Goal: Information Seeking & Learning: Learn about a topic

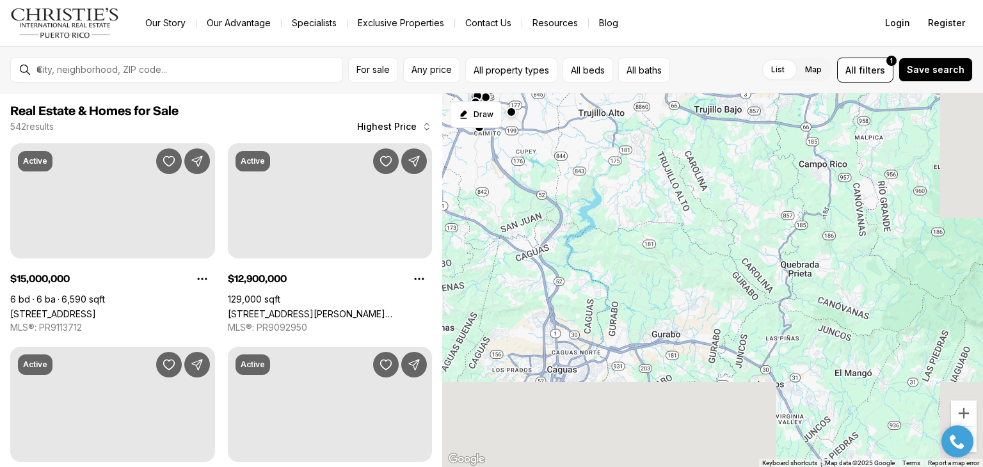
click at [668, 147] on div "12.9M 12.5M 10M" at bounding box center [712, 280] width 541 height 374
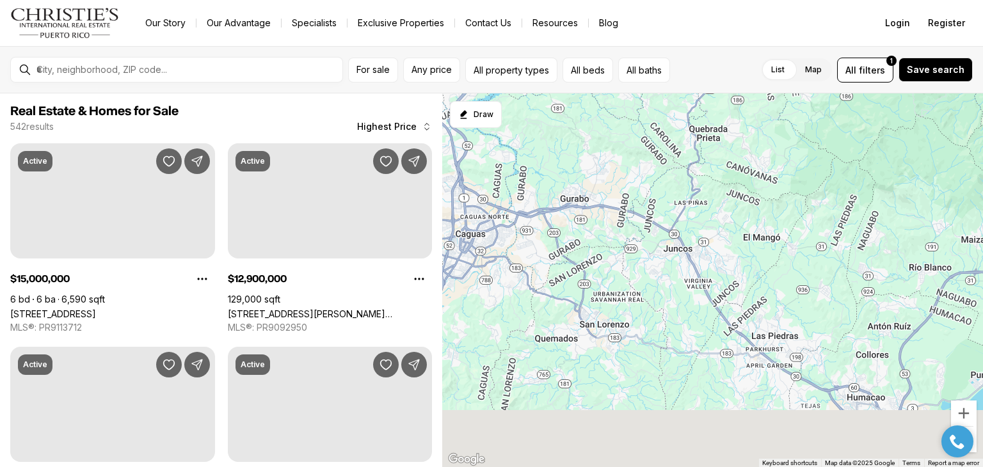
drag, startPoint x: 638, startPoint y: 182, endPoint x: 631, endPoint y: 173, distance: 11.4
click at [631, 173] on div at bounding box center [712, 280] width 541 height 374
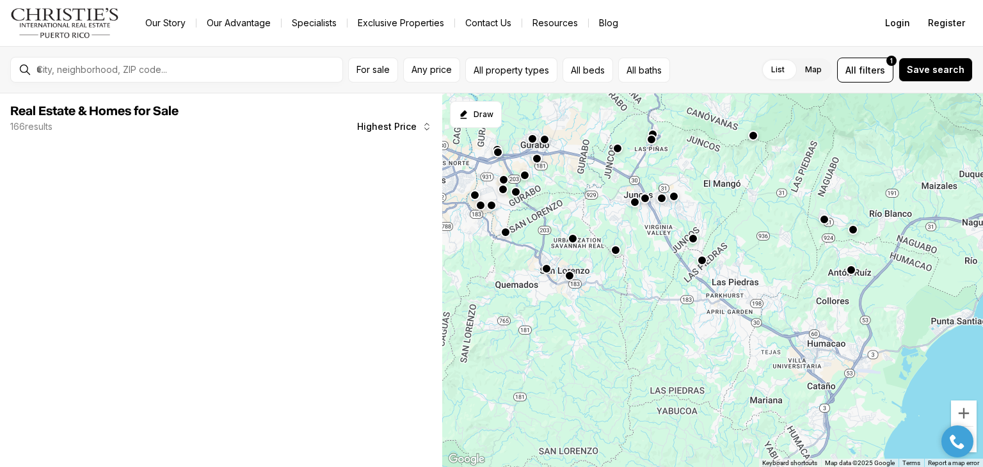
click at [705, 298] on div at bounding box center [712, 280] width 541 height 374
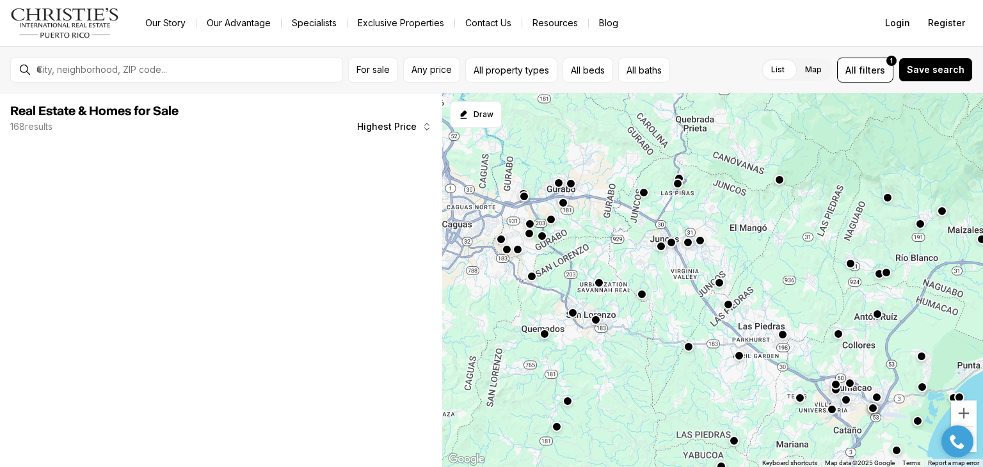
drag, startPoint x: 656, startPoint y: 228, endPoint x: 681, endPoint y: 274, distance: 53.0
click at [681, 274] on div "1.98M 5.6M 6.8M" at bounding box center [712, 280] width 541 height 374
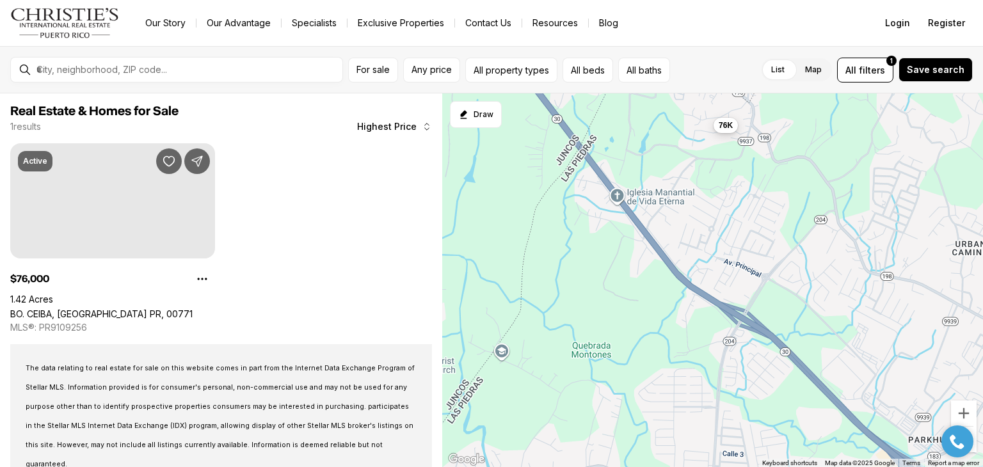
click at [724, 131] on button "76K" at bounding box center [725, 124] width 24 height 15
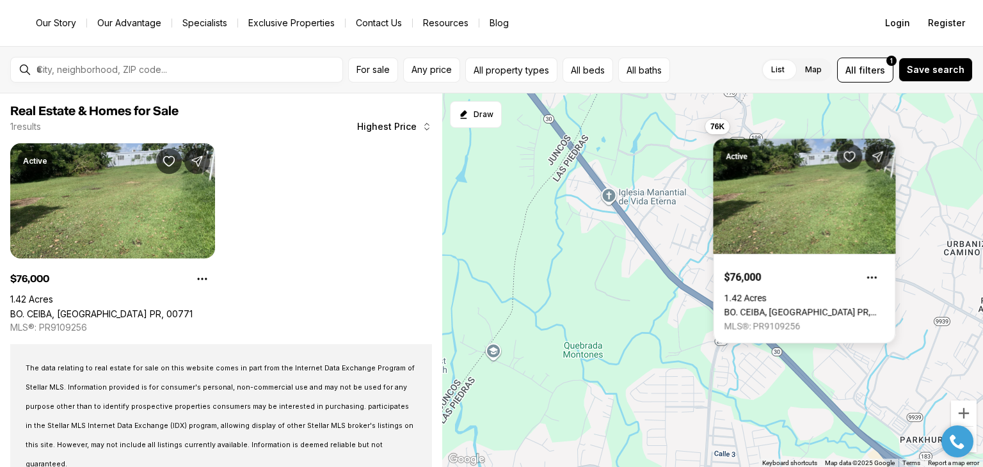
drag, startPoint x: 672, startPoint y: 264, endPoint x: 619, endPoint y: 264, distance: 53.7
click at [632, 264] on div "76K" at bounding box center [712, 280] width 541 height 374
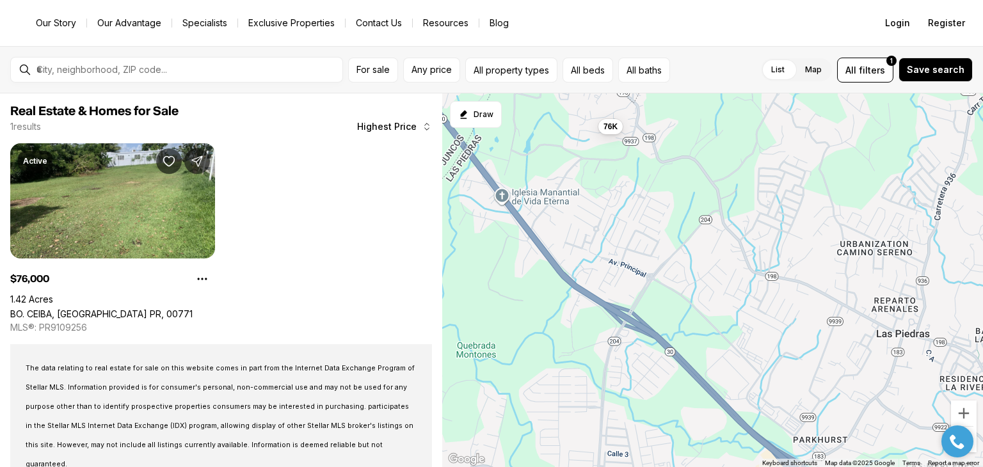
drag, startPoint x: 635, startPoint y: 213, endPoint x: 561, endPoint y: 213, distance: 74.2
click at [562, 213] on div "76K" at bounding box center [712, 280] width 541 height 374
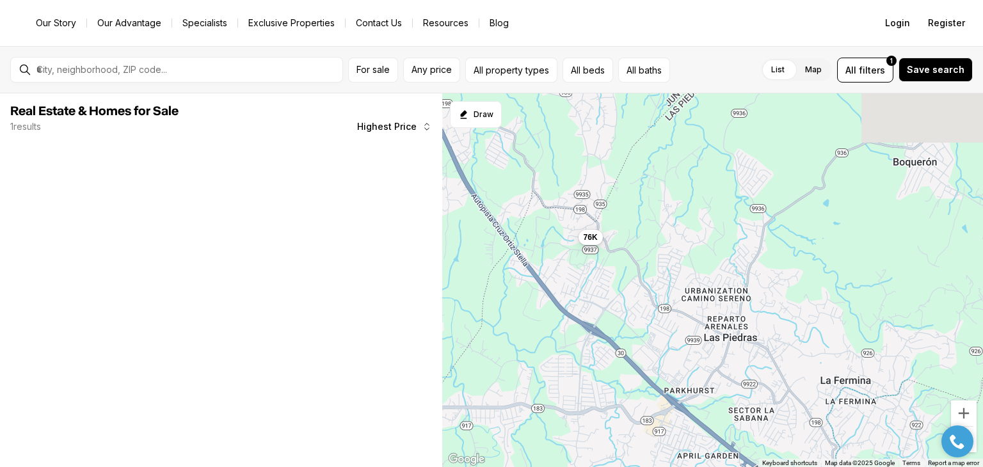
drag, startPoint x: 634, startPoint y: 274, endPoint x: 630, endPoint y: 346, distance: 71.8
click at [630, 353] on div "76K" at bounding box center [712, 280] width 541 height 374
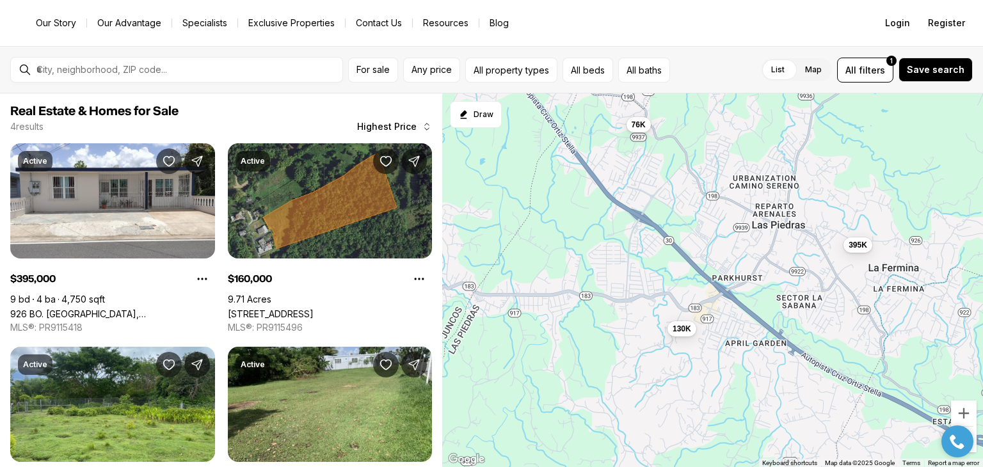
drag, startPoint x: 630, startPoint y: 321, endPoint x: 678, endPoint y: 178, distance: 151.1
click at [678, 178] on div "76K 395K 130K 160K" at bounding box center [712, 280] width 541 height 374
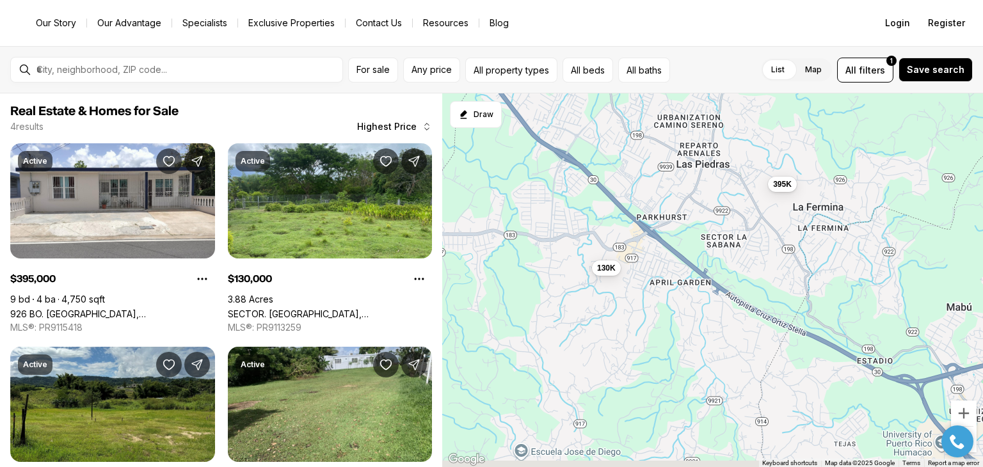
drag, startPoint x: 678, startPoint y: 240, endPoint x: 605, endPoint y: 170, distance: 100.9
click at [605, 170] on div "76K 395K 130K 89K" at bounding box center [712, 280] width 541 height 374
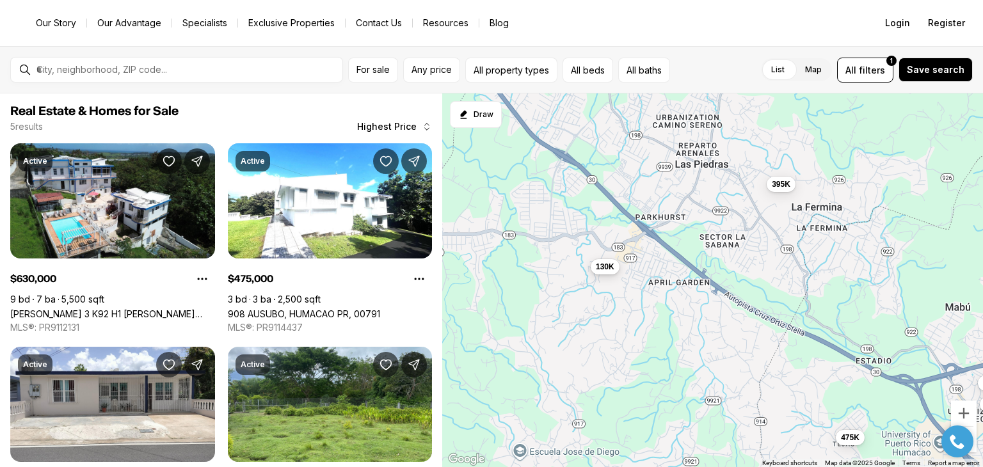
click at [604, 272] on button "130K" at bounding box center [605, 265] width 29 height 15
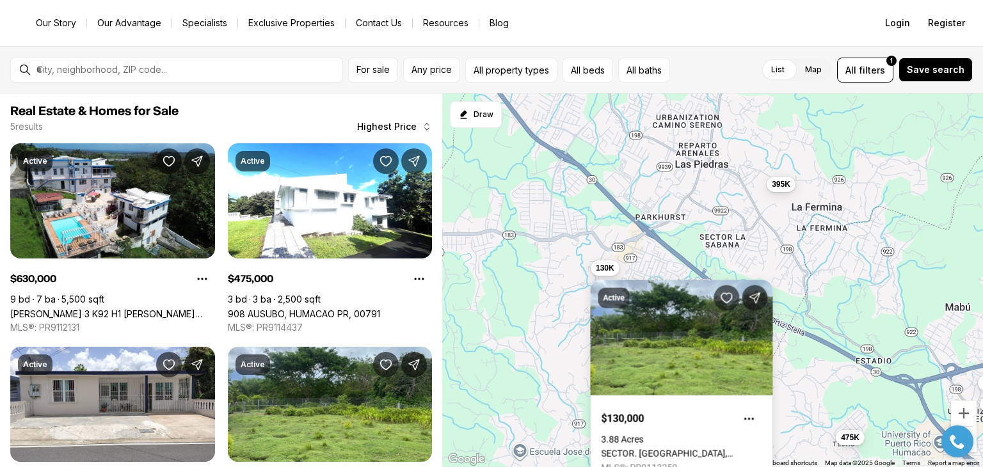
drag, startPoint x: 765, startPoint y: 218, endPoint x: 722, endPoint y: 218, distance: 42.2
click at [722, 218] on div "395K 130K 630K 475K 63K" at bounding box center [712, 280] width 541 height 374
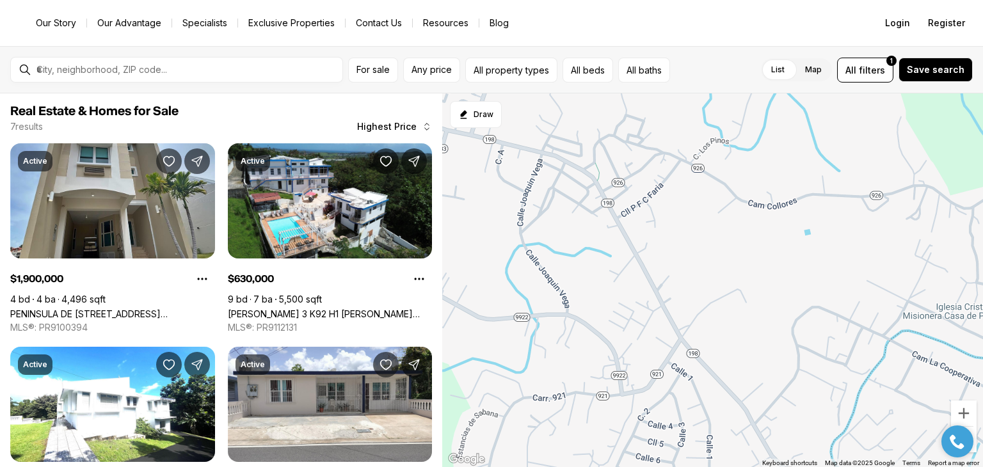
drag, startPoint x: 722, startPoint y: 154, endPoint x: 722, endPoint y: 285, distance: 131.2
click at [722, 285] on div at bounding box center [712, 280] width 541 height 374
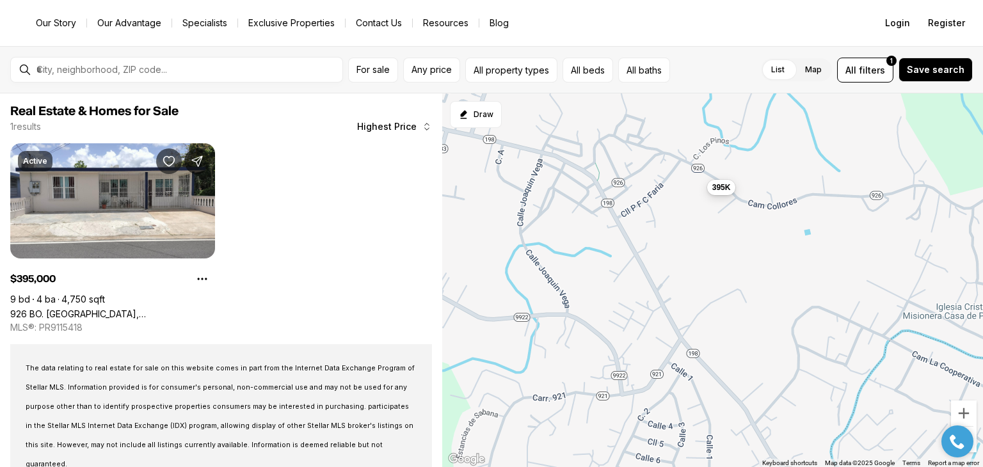
click at [721, 180] on button "395K" at bounding box center [720, 186] width 29 height 15
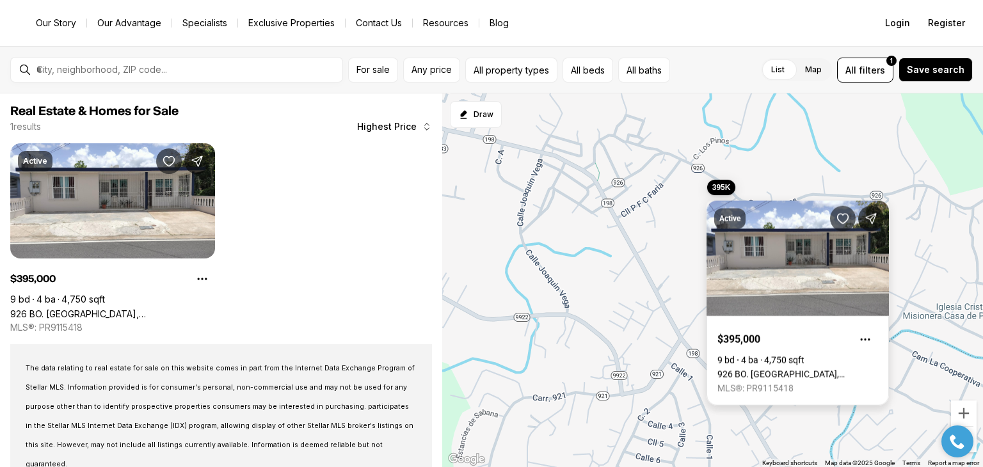
click at [773, 369] on link "926 BO. [GEOGRAPHIC_DATA], [GEOGRAPHIC_DATA], 00771" at bounding box center [797, 374] width 161 height 10
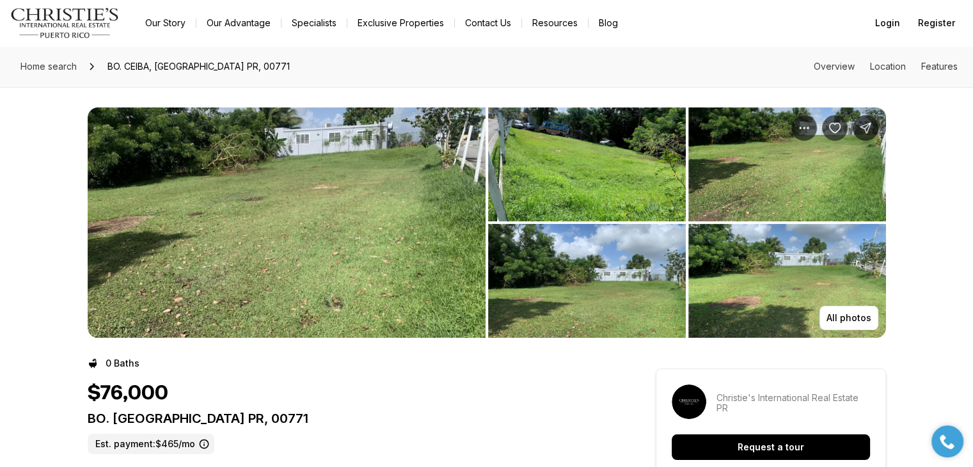
click at [436, 262] on img "View image gallery" at bounding box center [287, 222] width 398 height 230
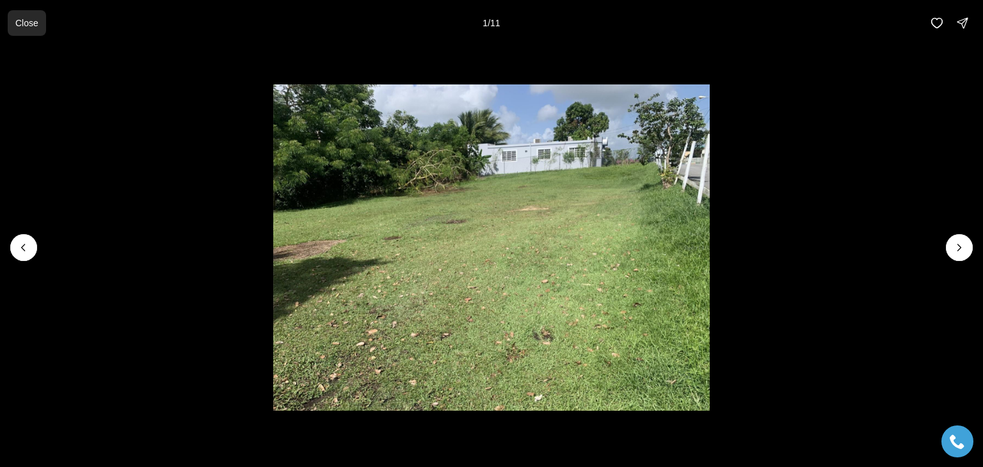
click at [29, 15] on button "Close" at bounding box center [27, 23] width 38 height 26
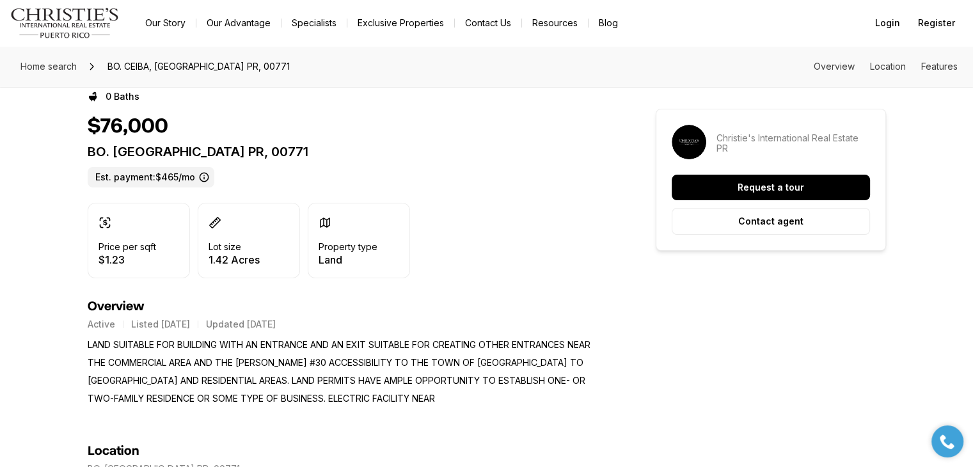
scroll to position [256, 0]
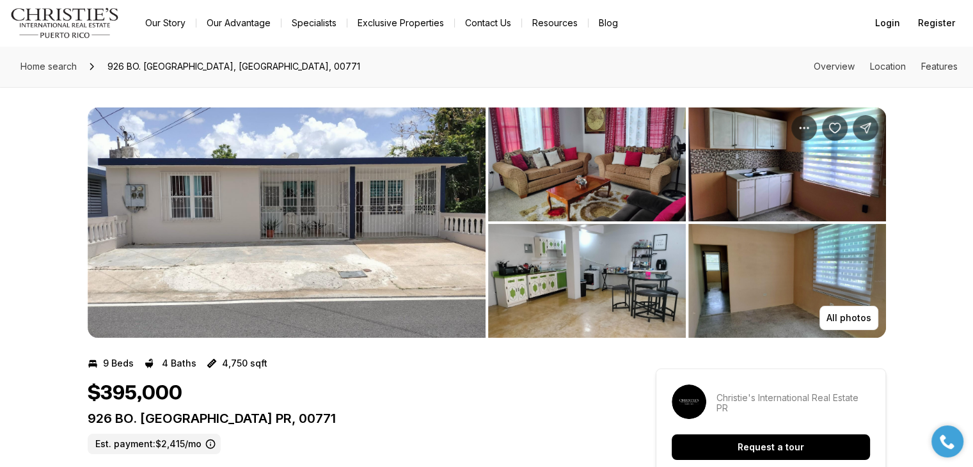
click at [617, 205] on img "View image gallery" at bounding box center [587, 164] width 198 height 114
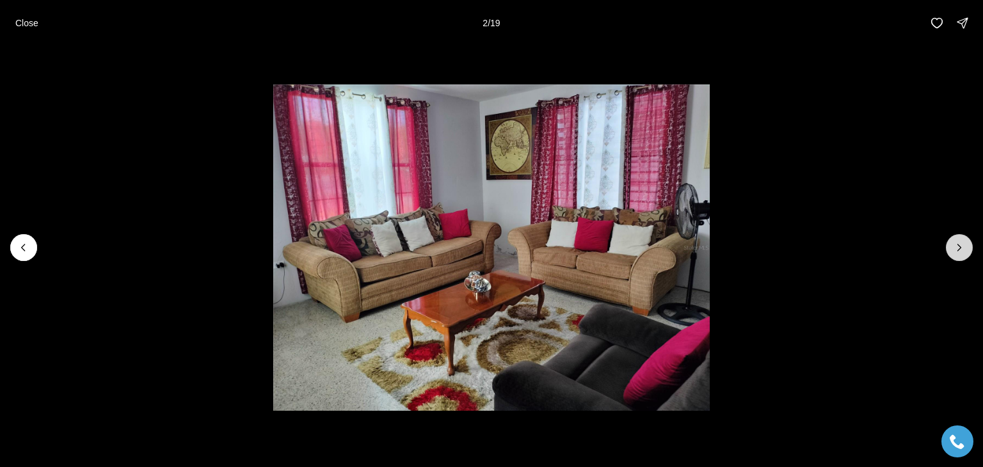
click at [962, 252] on icon "Next slide" at bounding box center [959, 247] width 13 height 13
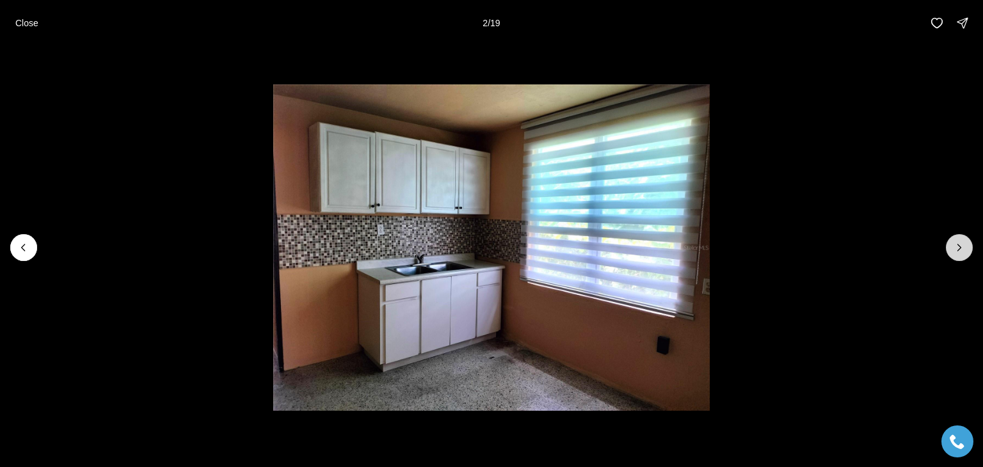
click at [962, 252] on icon "Next slide" at bounding box center [959, 247] width 13 height 13
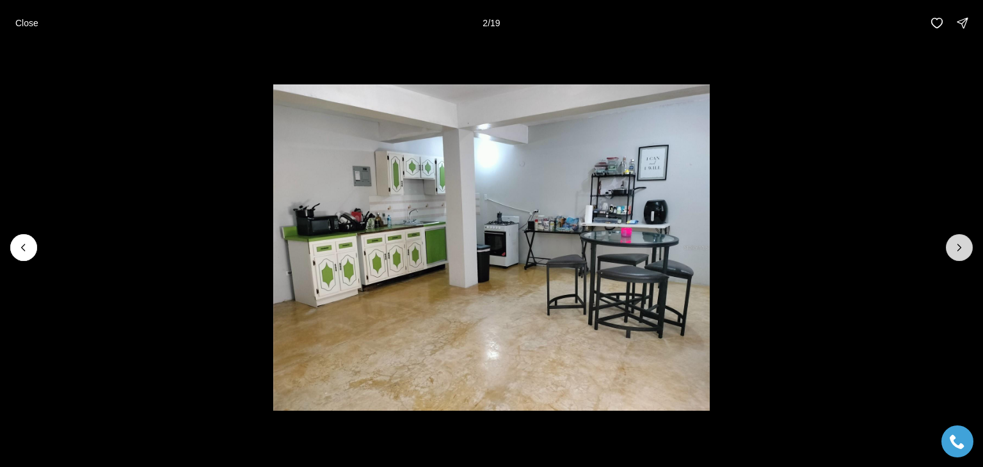
click at [962, 252] on icon "Next slide" at bounding box center [959, 247] width 13 height 13
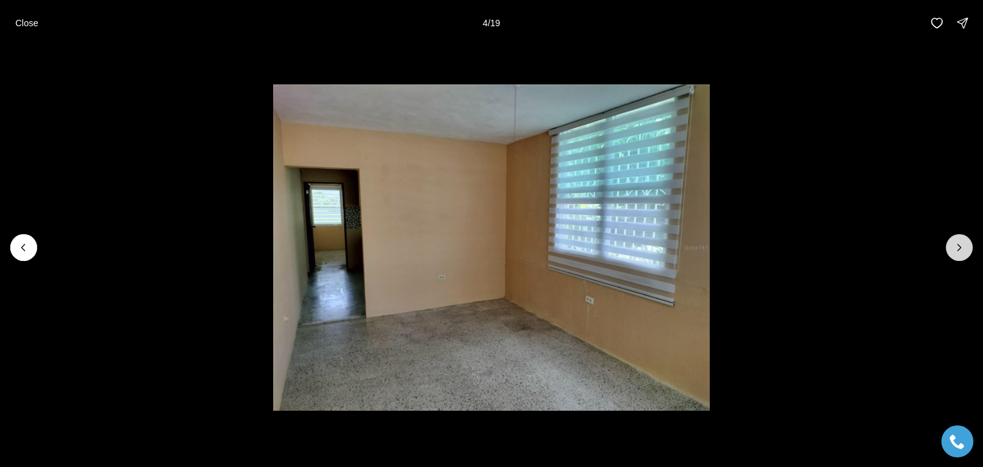
click at [962, 252] on icon "Next slide" at bounding box center [959, 247] width 13 height 13
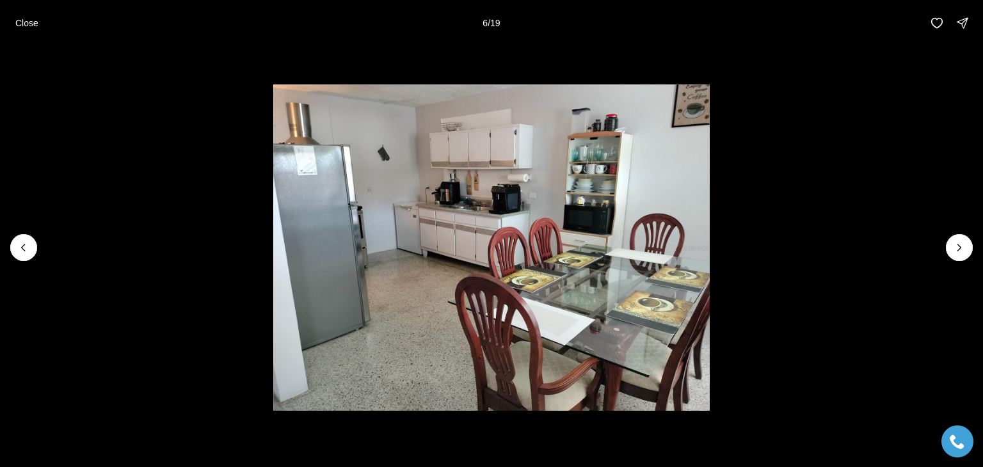
click at [16, 23] on p "Close" at bounding box center [26, 23] width 23 height 10
